Goal: Task Accomplishment & Management: Complete application form

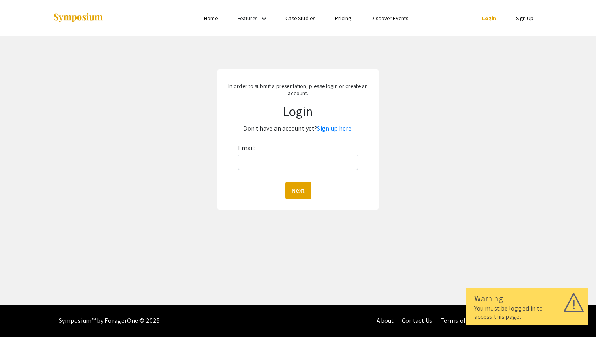
click at [283, 152] on div "Email: Next" at bounding box center [298, 171] width 120 height 58
click at [282, 157] on input "Email:" at bounding box center [298, 162] width 120 height 15
click at [336, 131] on link "Sign up here." at bounding box center [335, 128] width 36 height 9
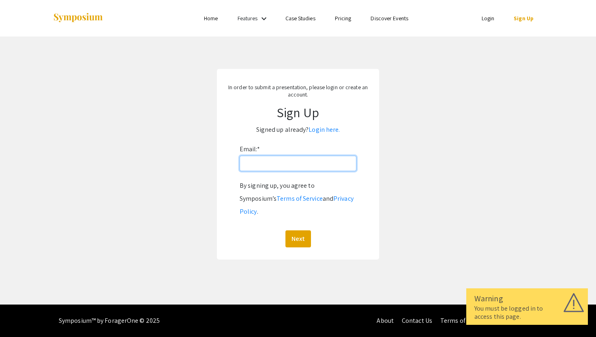
click at [290, 168] on input "Email: *" at bounding box center [298, 163] width 117 height 15
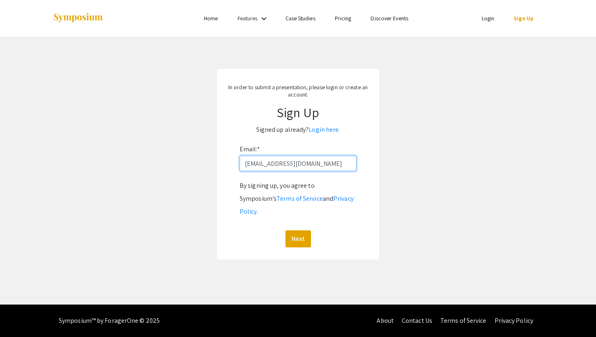
type input "[EMAIL_ADDRESS][DOMAIN_NAME]"
click at [286, 230] on button "Next" at bounding box center [299, 238] width 26 height 17
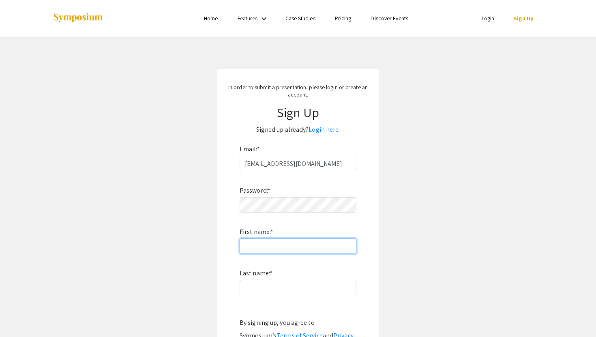
type input "I"
type input "Jayden"
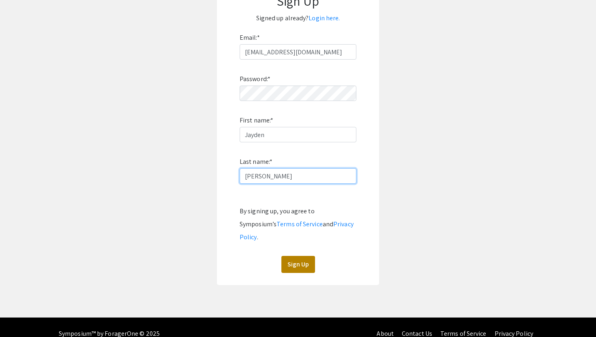
type input "[PERSON_NAME]"
click at [306, 256] on button "Sign Up" at bounding box center [298, 264] width 34 height 17
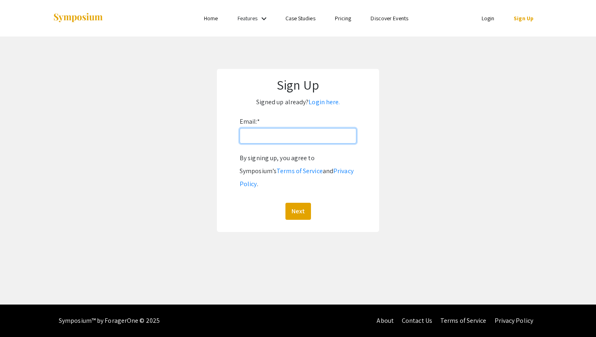
click at [331, 140] on input "Email: *" at bounding box center [298, 135] width 117 height 15
type input "[EMAIL_ADDRESS][DOMAIN_NAME]"
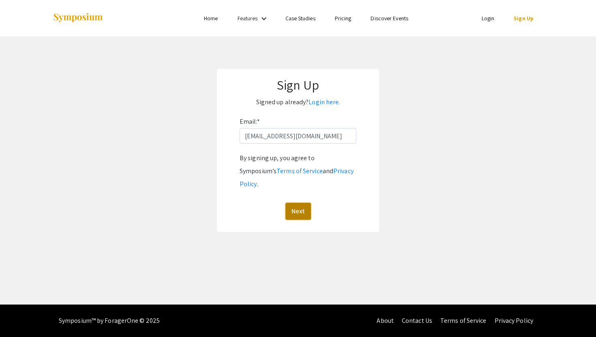
click at [307, 203] on button "Next" at bounding box center [299, 211] width 26 height 17
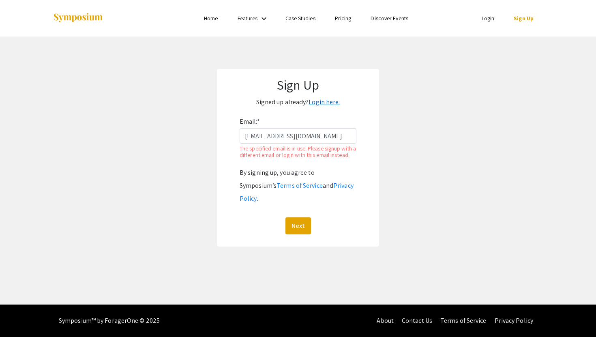
click at [326, 100] on link "Login here." at bounding box center [324, 102] width 31 height 9
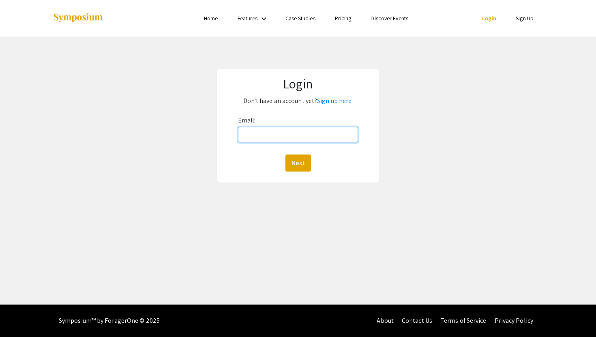
click at [318, 141] on input "Email:" at bounding box center [298, 134] width 120 height 15
type input "[EMAIL_ADDRESS][DOMAIN_NAME]"
click at [301, 161] on button "Next" at bounding box center [299, 163] width 26 height 17
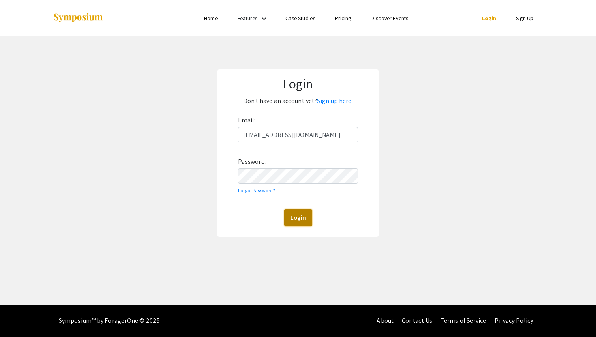
click at [295, 219] on button "Login" at bounding box center [298, 217] width 28 height 17
